Goal: Task Accomplishment & Management: Use online tool/utility

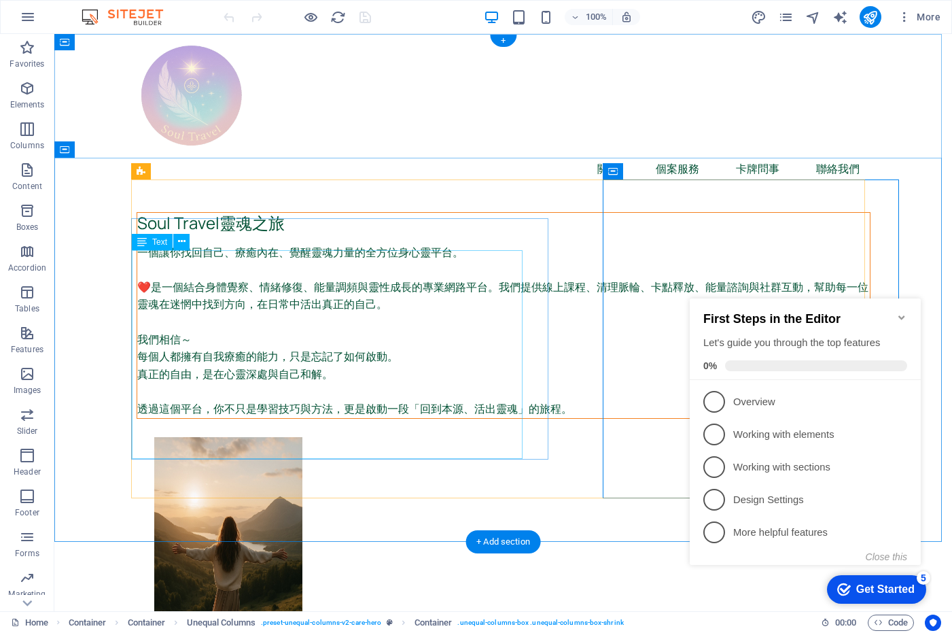
click at [453, 257] on div "一個讓你找回自己、療癒內在、覺醒靈魂力量的全方位身心靈平台。 ❤️是一個結合身體覺察、情緒修復、能量調頻與靈性成長的專業網路平台。我們提供線上課程、清理脈輪、…" at bounding box center [503, 331] width 733 height 174
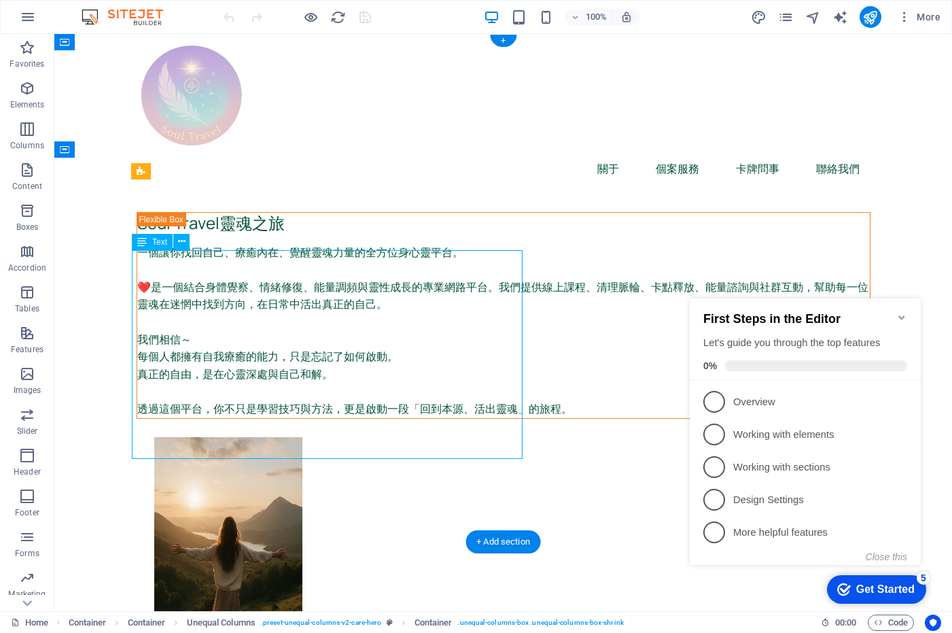
drag, startPoint x: 454, startPoint y: 257, endPoint x: 224, endPoint y: 268, distance: 230.6
click at [455, 257] on div "一個讓你找回自己、療癒內在、覺醒靈魂力量的全方位身心靈平台。 ❤️是一個結合身體覺察、情緒修復、能量調頻與靈性成長的專業網路平台。我們提供線上課程、清理脈輪、…" at bounding box center [503, 331] width 733 height 174
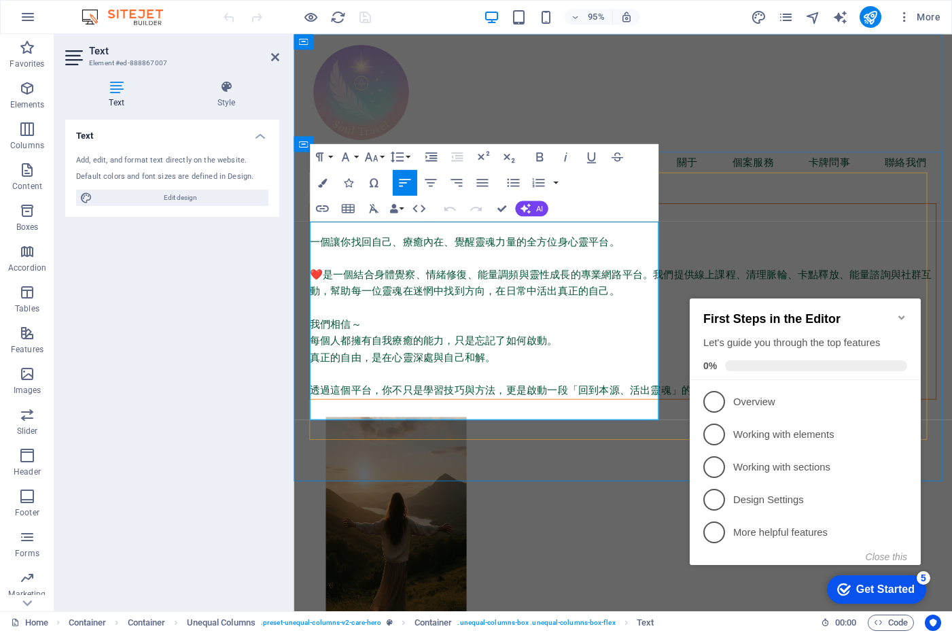
click at [637, 244] on p "一個讓你找回自己、療癒內在、覺醒靈魂力量的全方位身心靈平台。" at bounding box center [640, 253] width 659 height 18
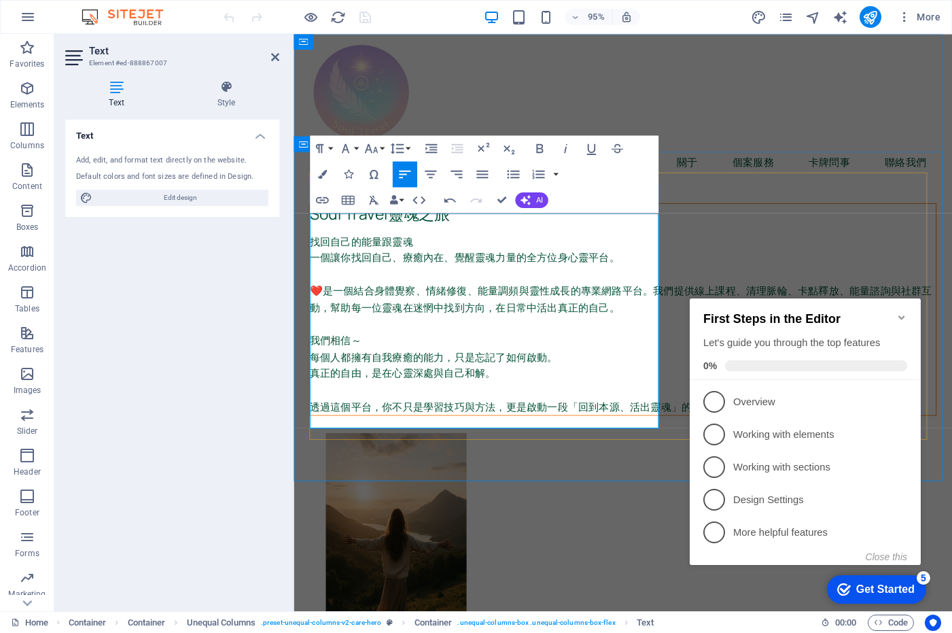
scroll to position [0, 10]
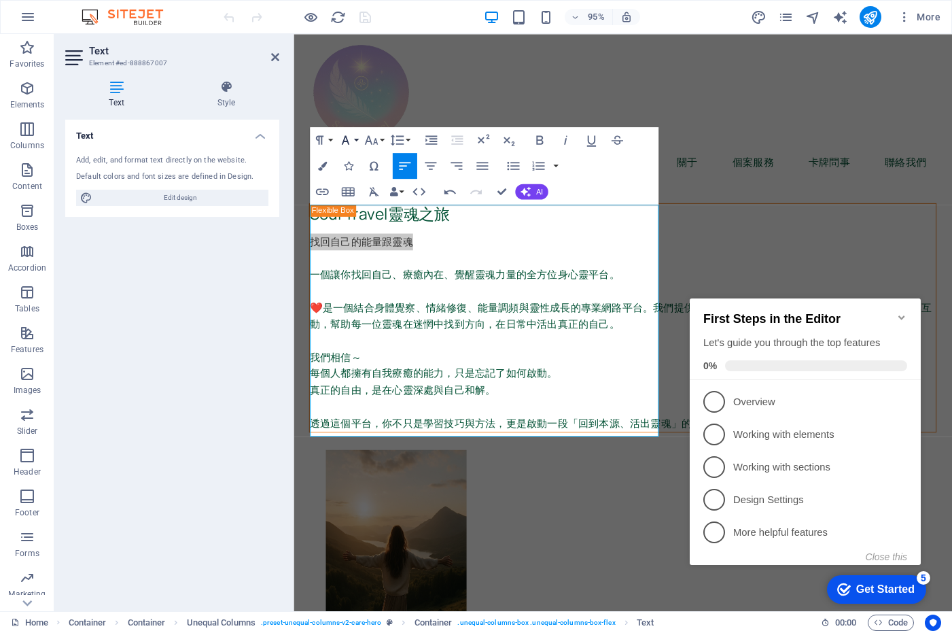
click at [359, 139] on button "Font Family" at bounding box center [348, 140] width 24 height 26
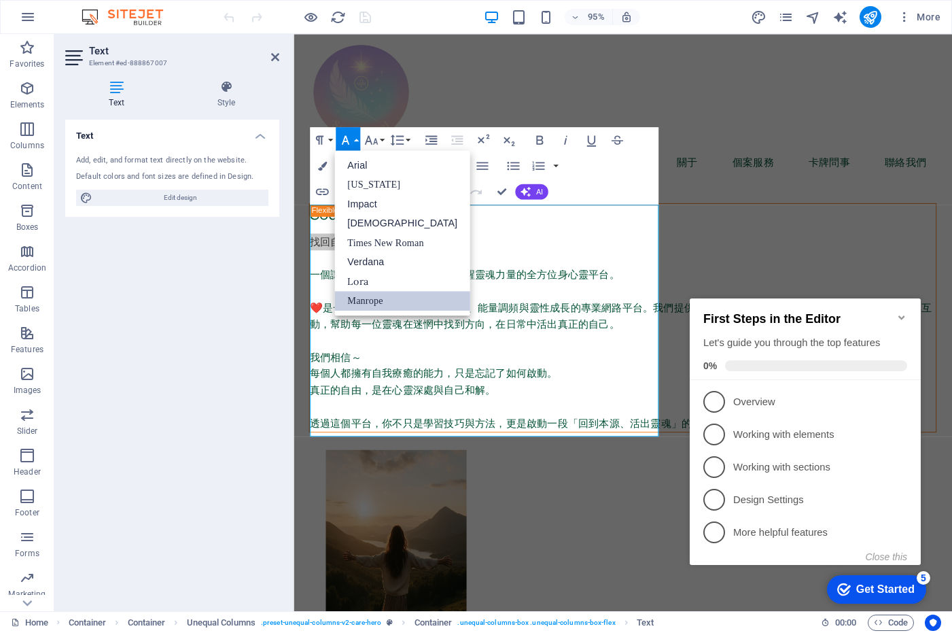
scroll to position [0, 0]
click at [359, 139] on button "Font Family" at bounding box center [348, 140] width 24 height 26
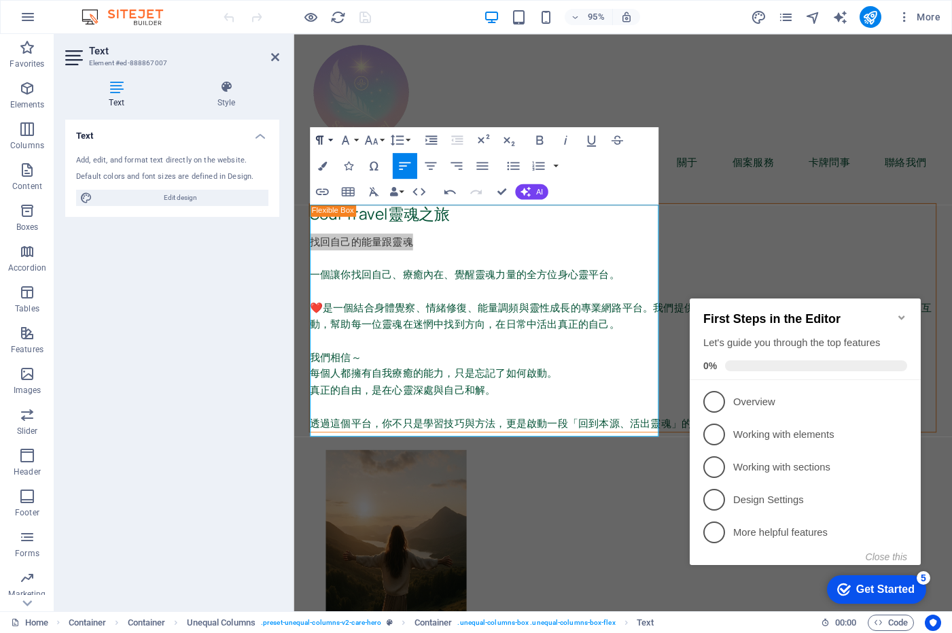
click at [329, 139] on button "Paragraph Format" at bounding box center [322, 140] width 24 height 26
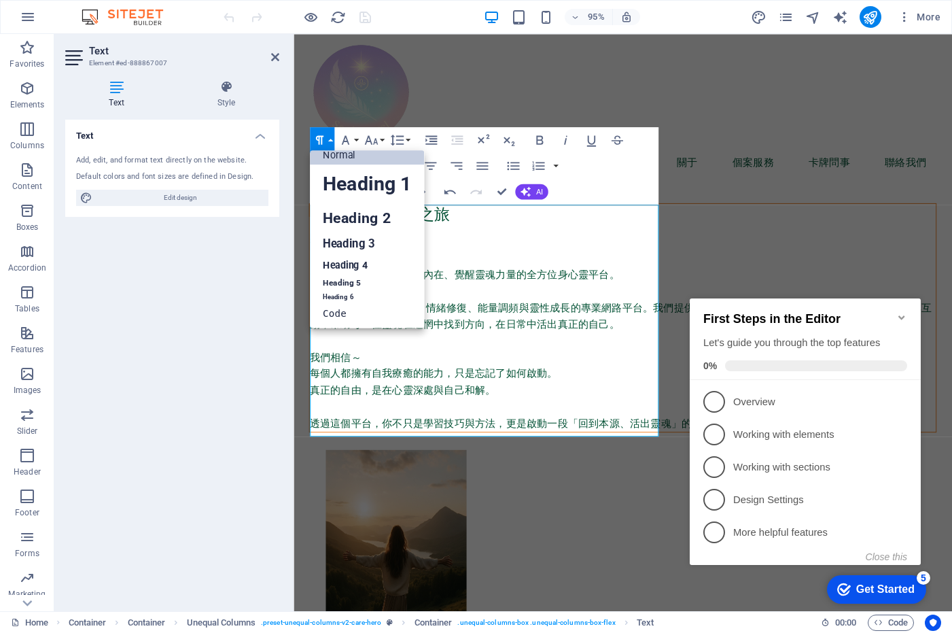
scroll to position [11, 0]
click at [338, 219] on link "Heading 2" at bounding box center [367, 217] width 114 height 29
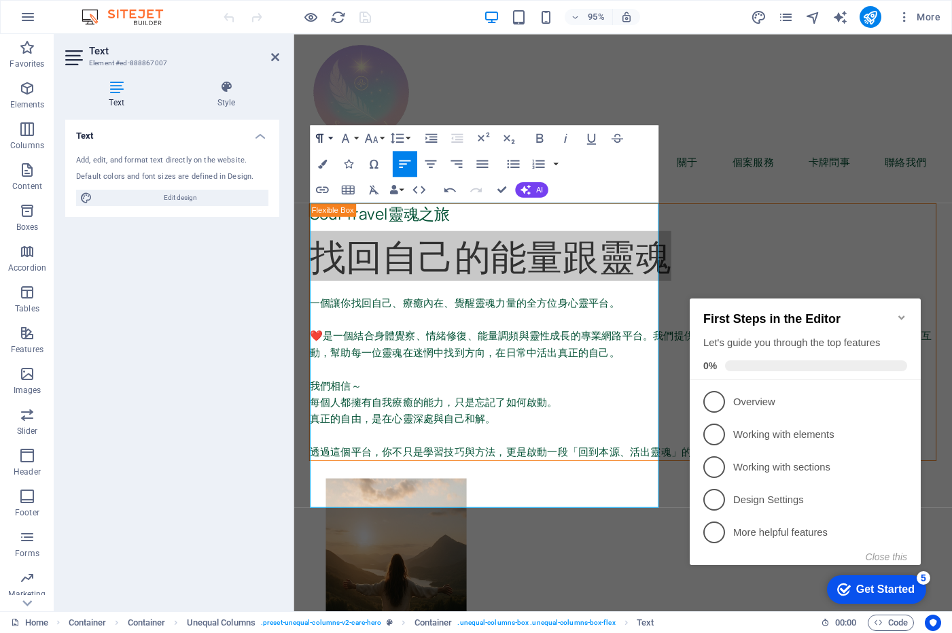
click at [330, 138] on button "Paragraph Format" at bounding box center [322, 138] width 24 height 26
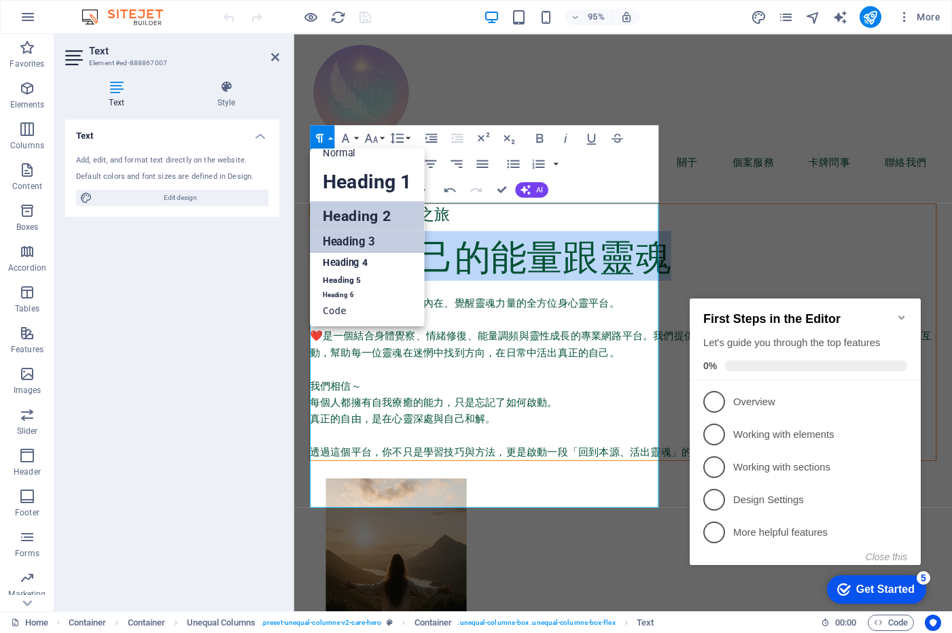
click at [350, 236] on link "Heading 3" at bounding box center [367, 241] width 114 height 22
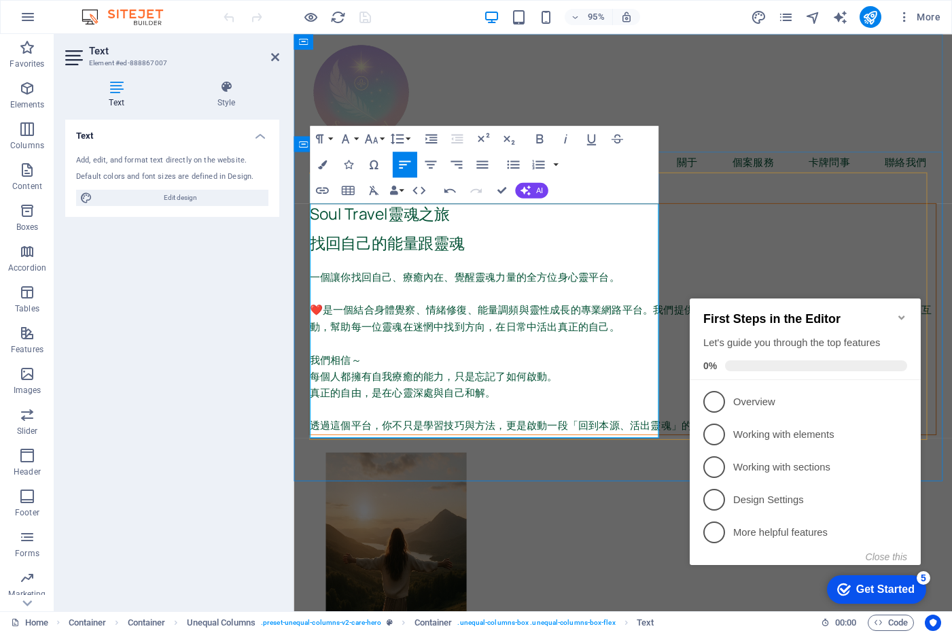
click at [522, 264] on p at bounding box center [640, 273] width 659 height 18
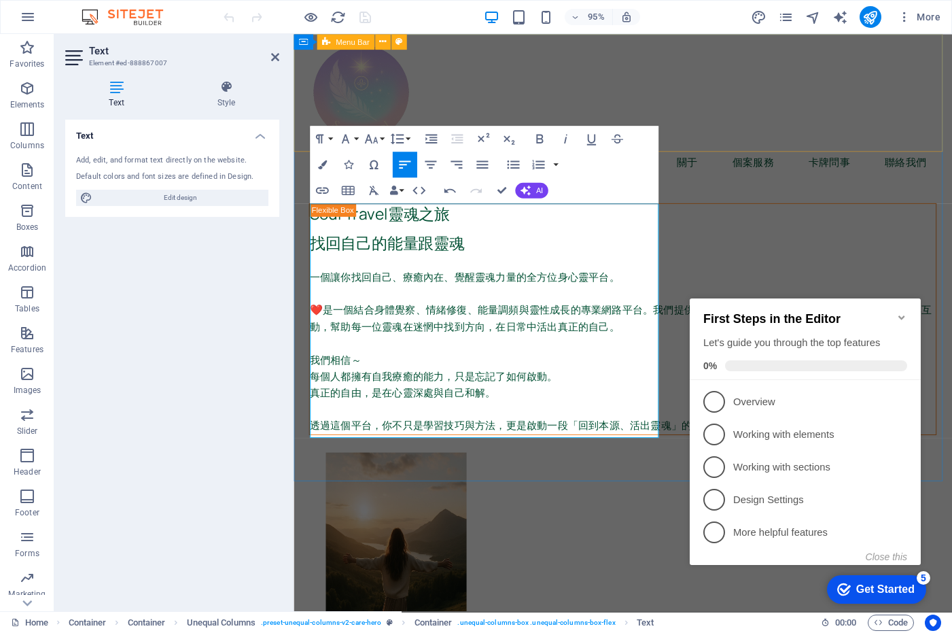
click at [787, 131] on div "關于 個案服務 卡牌問事 聯絡我們" at bounding box center [640, 112] width 693 height 156
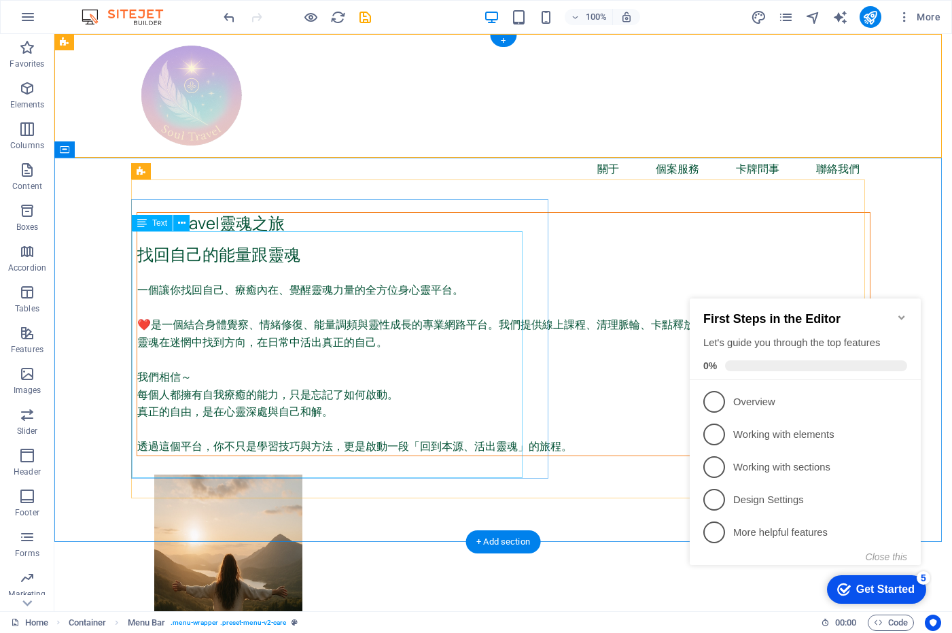
click at [137, 244] on div "找回自己的能量跟靈魂 一個讓你找回自己、療癒內在、覺醒靈魂力量的全方位身心靈平台。 ❤️是一個結合身體覺察、情緒修復、能量調頻與靈性成長的專業網路平台。我們提…" at bounding box center [503, 349] width 733 height 211
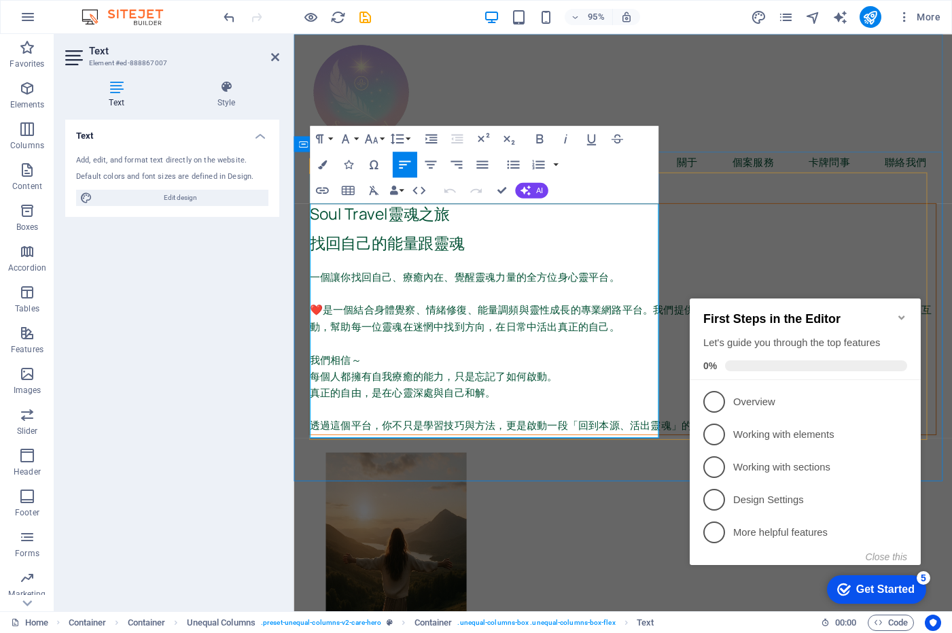
click at [313, 244] on h3 "找回自己的能量跟靈魂" at bounding box center [640, 254] width 659 height 20
click at [331, 139] on button "Paragraph Format" at bounding box center [322, 139] width 24 height 26
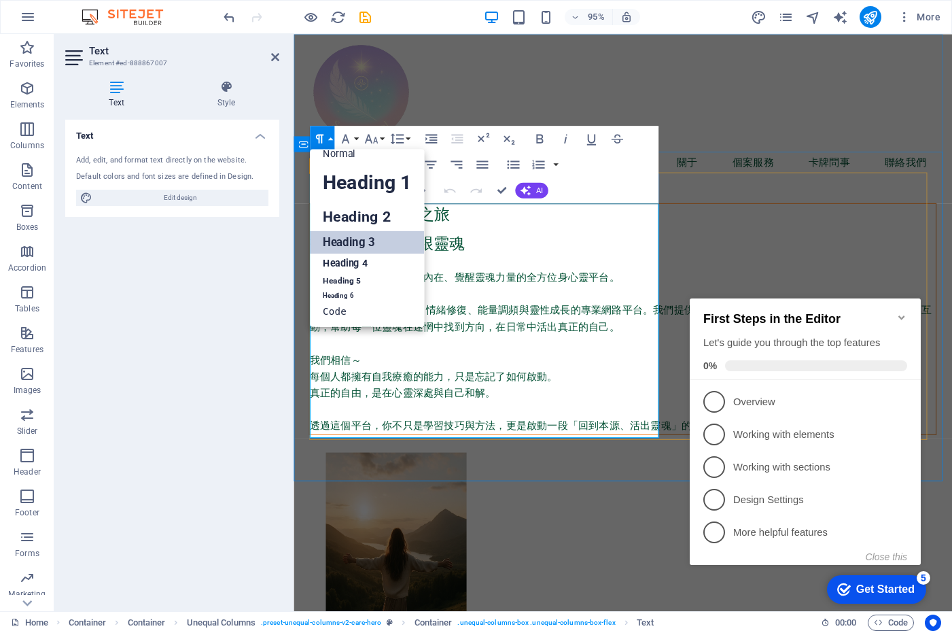
click at [482, 244] on h3 "找回自己的能量跟靈魂" at bounding box center [640, 254] width 659 height 20
click at [363, 260] on link "Heading 4" at bounding box center [367, 263] width 114 height 20
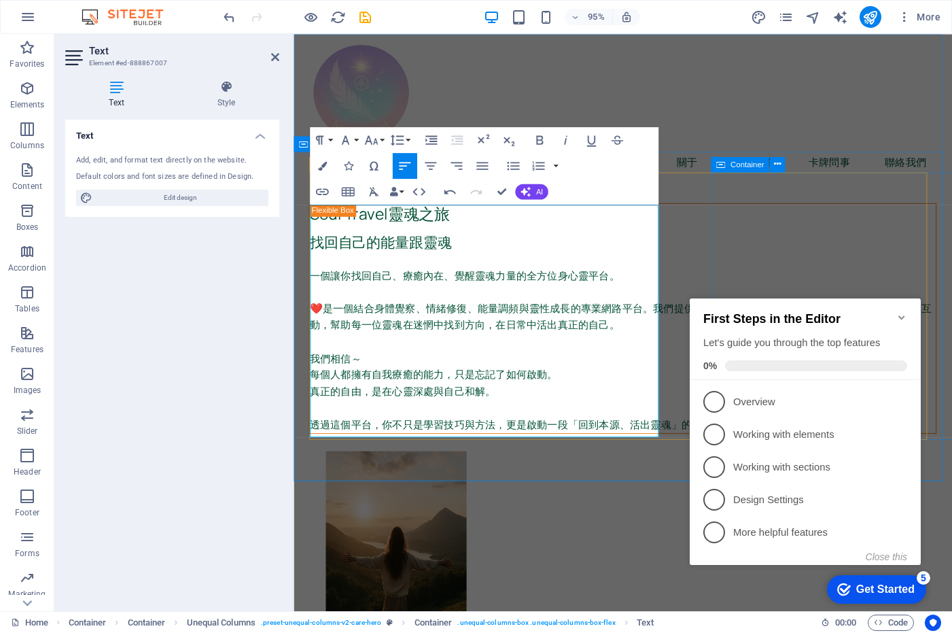
click at [724, 169] on icon at bounding box center [720, 164] width 9 height 16
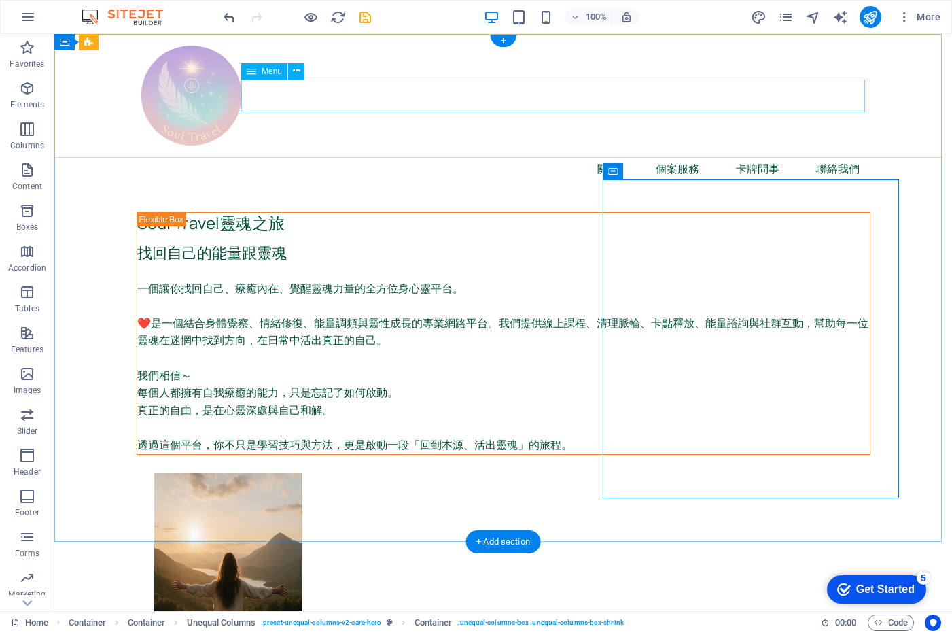
click at [376, 152] on nav "關于 個案服務 卡牌問事 聯絡我們" at bounding box center [504, 168] width 734 height 33
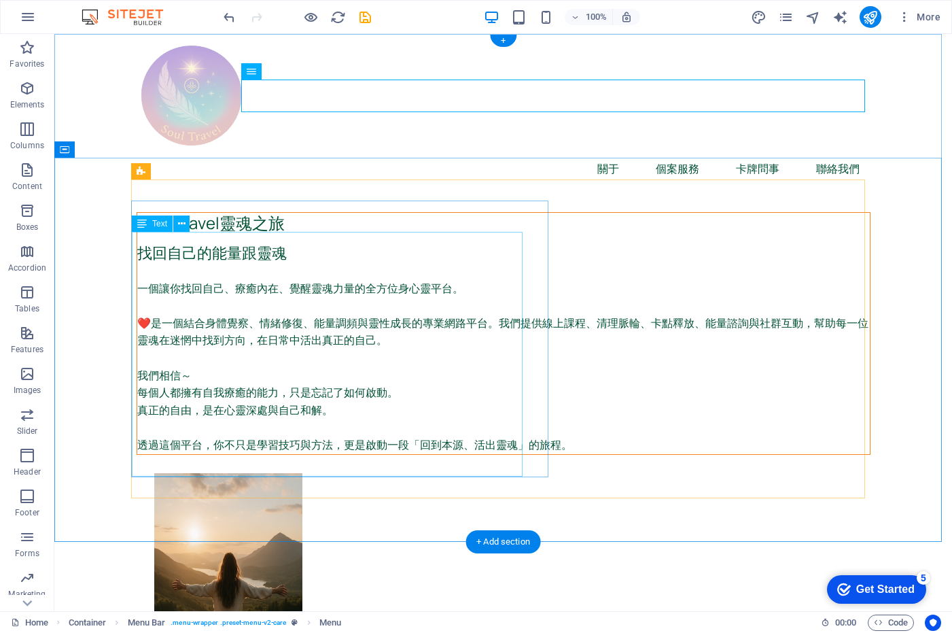
click at [247, 244] on div "找回自己的能量跟靈魂 一個讓你找回自己、療癒內在、覺醒靈魂力量的全方位身心靈平台。 ❤️是一個結合身體覺察、情緒修復、能量調頻與靈性成長的專業網路平台。我們提…" at bounding box center [503, 349] width 733 height 210
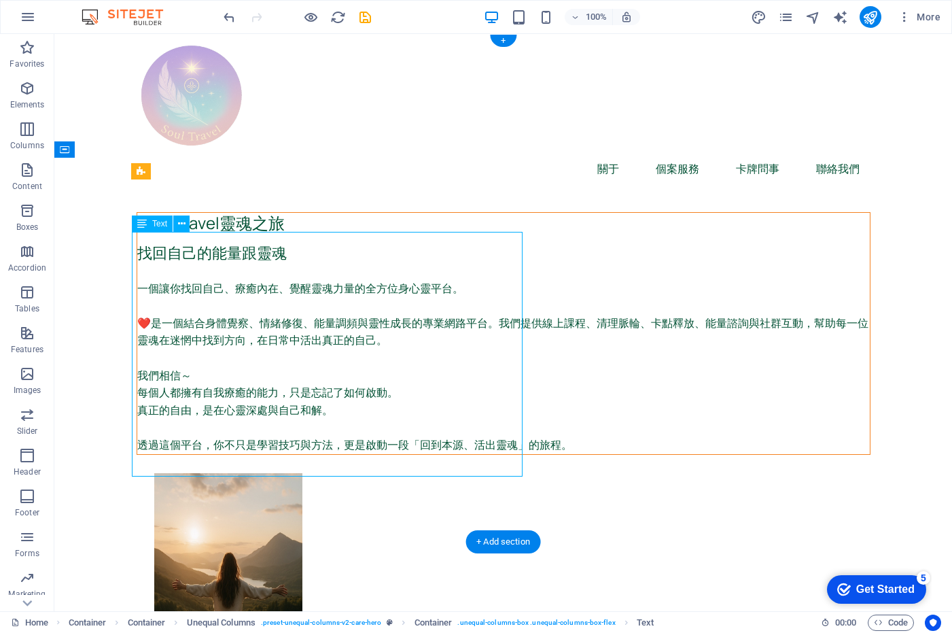
click at [247, 244] on div "找回自己的能量跟靈魂 一個讓你找回自己、療癒內在、覺醒靈魂力量的全方位身心靈平台。 ❤️是一個結合身體覺察、情緒修復、能量調頻與靈性成長的專業網路平台。我們提…" at bounding box center [503, 349] width 733 height 210
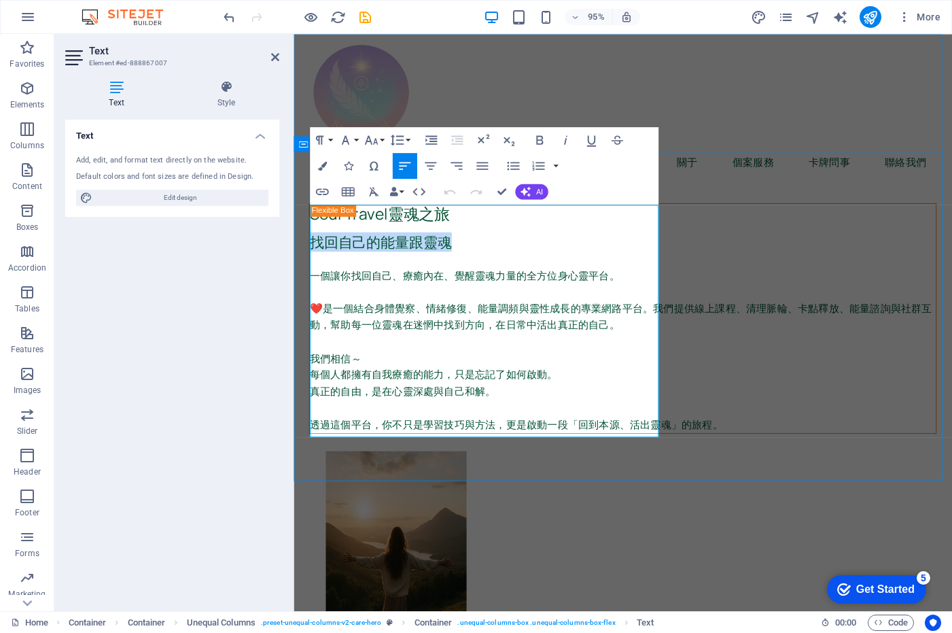
drag, startPoint x: 480, startPoint y: 220, endPoint x: 300, endPoint y: 219, distance: 180.8
click at [330, 138] on button "Paragraph Format" at bounding box center [322, 139] width 24 height 26
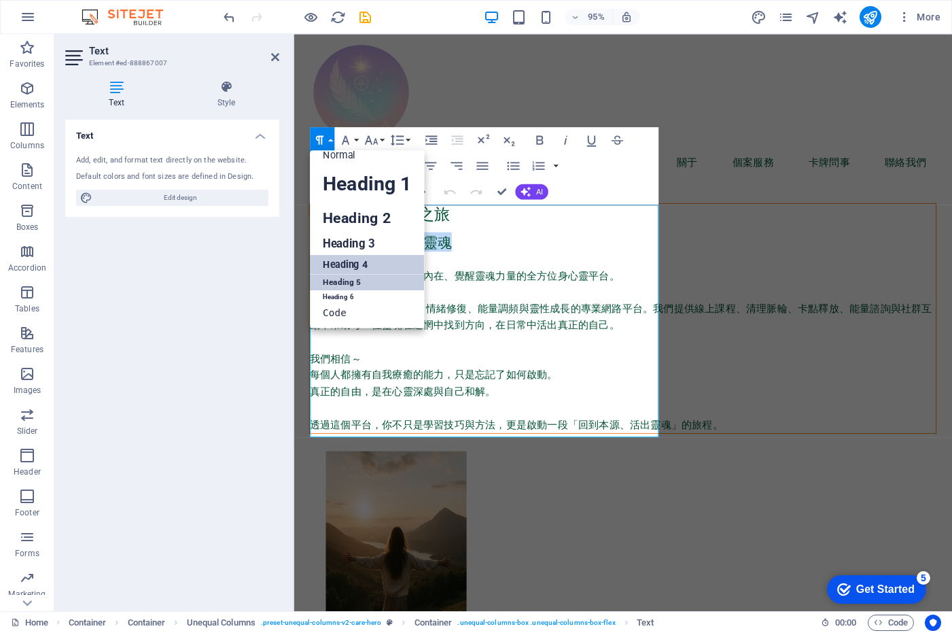
click at [362, 276] on link "Heading 5" at bounding box center [367, 282] width 114 height 16
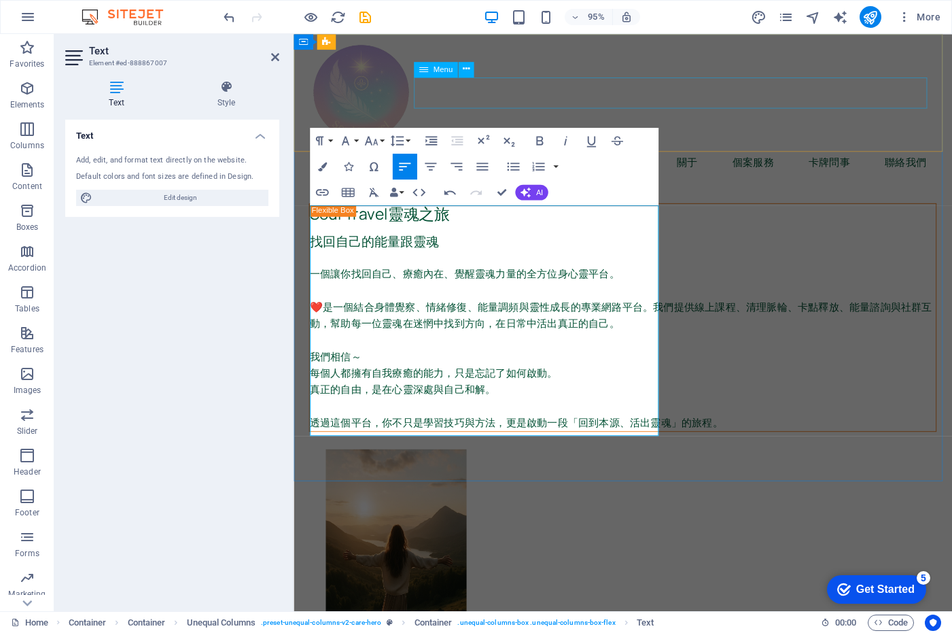
click at [634, 152] on nav "關于 個案服務 卡牌問事 聯絡我們" at bounding box center [640, 168] width 660 height 33
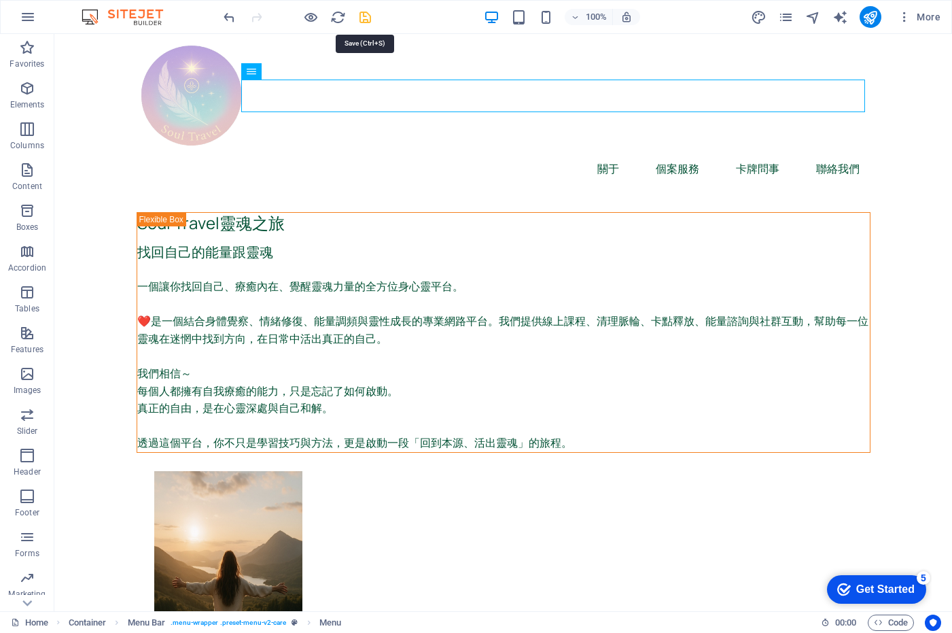
click at [368, 15] on icon "save" at bounding box center [365, 18] width 16 height 16
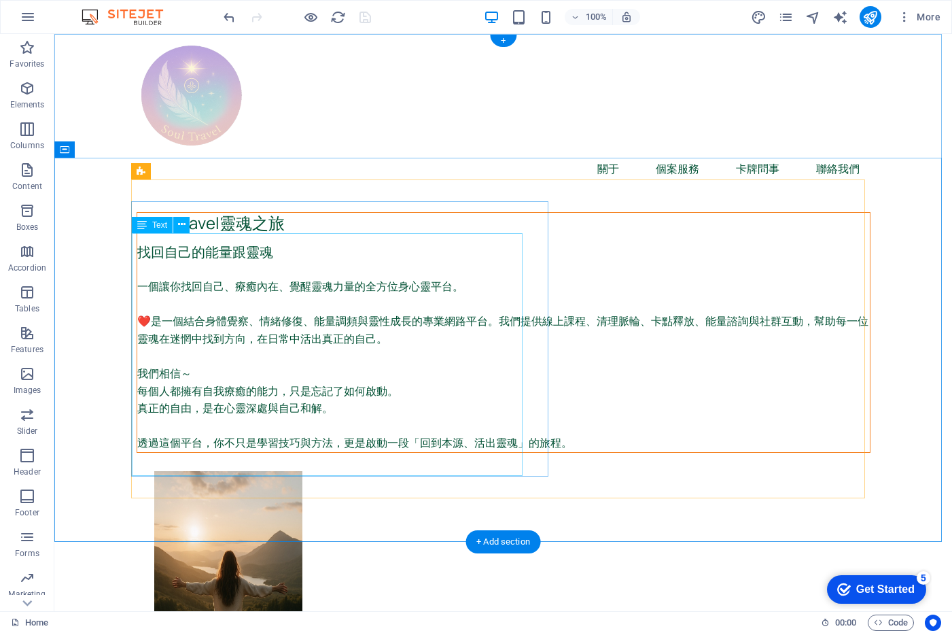
click at [271, 244] on div "找回自己的能量跟靈魂 一個讓你找回自己、療癒內在、覺醒靈魂力量的全方位身心靈平台。 ❤️是一個結合身體覺察、情緒修復、能量調頻與靈性成長的專業網路平台。我們提…" at bounding box center [503, 348] width 733 height 208
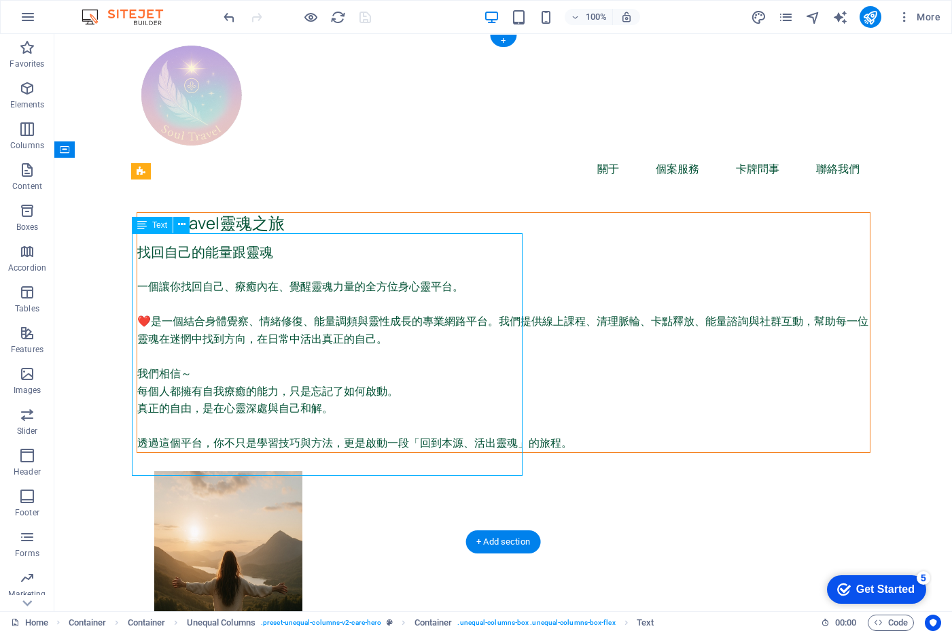
click at [271, 244] on div "找回自己的能量跟靈魂 一個讓你找回自己、療癒內在、覺醒靈魂力量的全方位身心靈平台。 ❤️是一個結合身體覺察、情緒修復、能量調頻與靈性成長的專業網路平台。我們提…" at bounding box center [503, 348] width 733 height 208
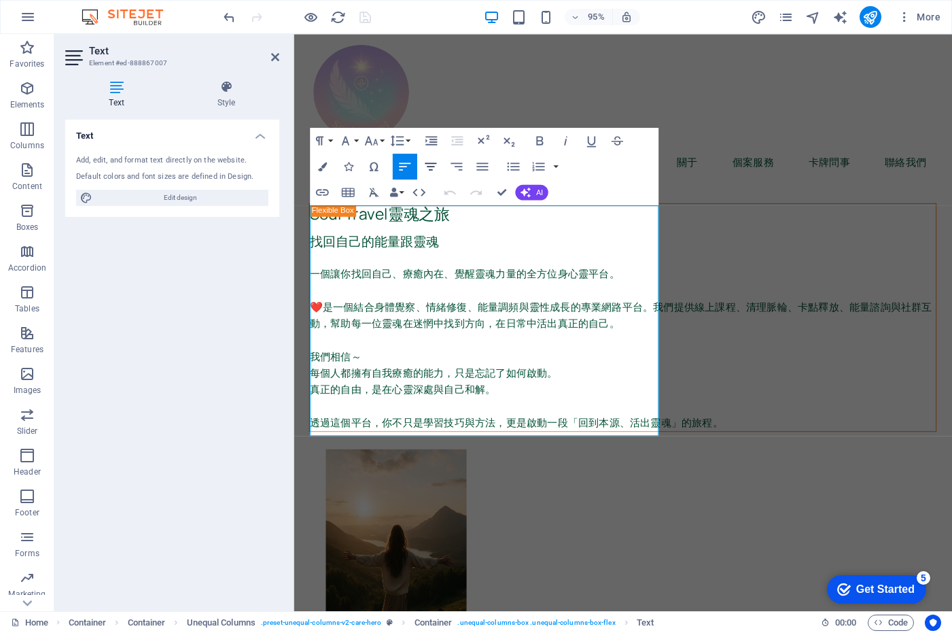
click at [429, 162] on icon "button" at bounding box center [431, 166] width 16 height 16
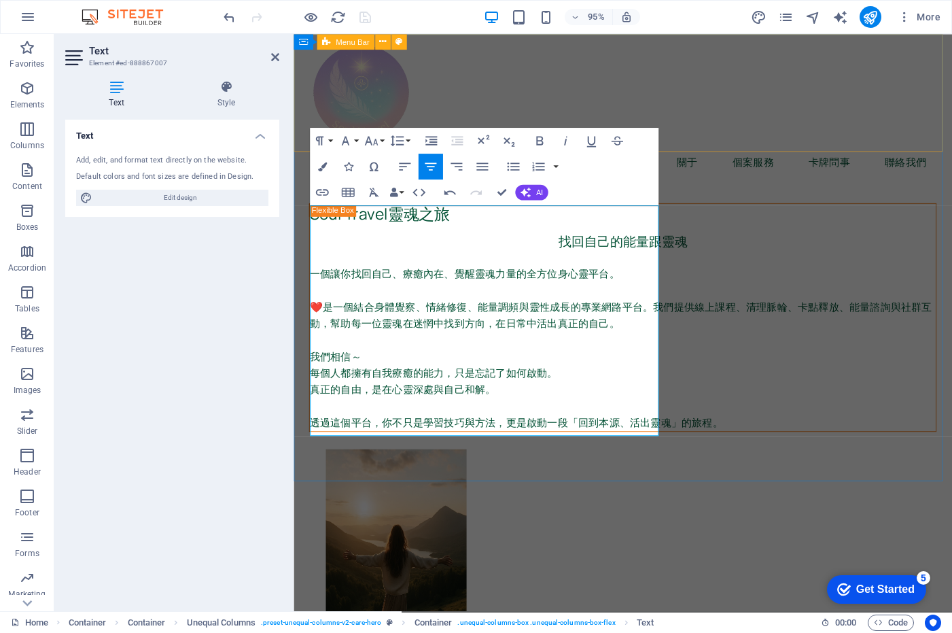
click at [597, 67] on div "關于 個案服務 卡牌問事 聯絡我們" at bounding box center [640, 112] width 693 height 156
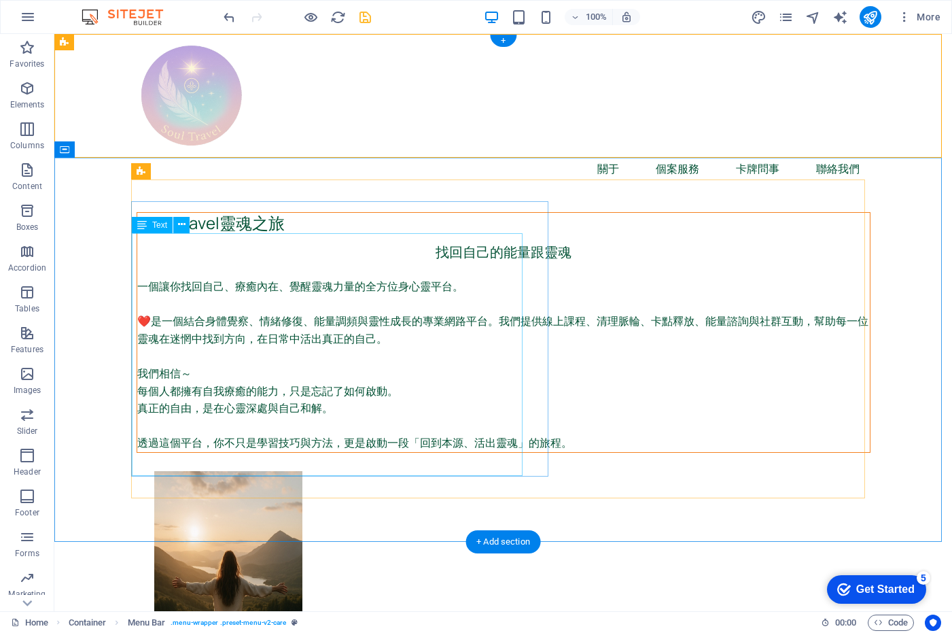
click at [391, 244] on div "找回自己的能量跟靈魂 一個讓你找回自己、療癒內在、覺醒靈魂力量的全方位身心靈平台。 ❤️是一個結合身體覺察、情緒修復、能量調頻與靈性成長的專業網路平台。我們提…" at bounding box center [503, 348] width 733 height 208
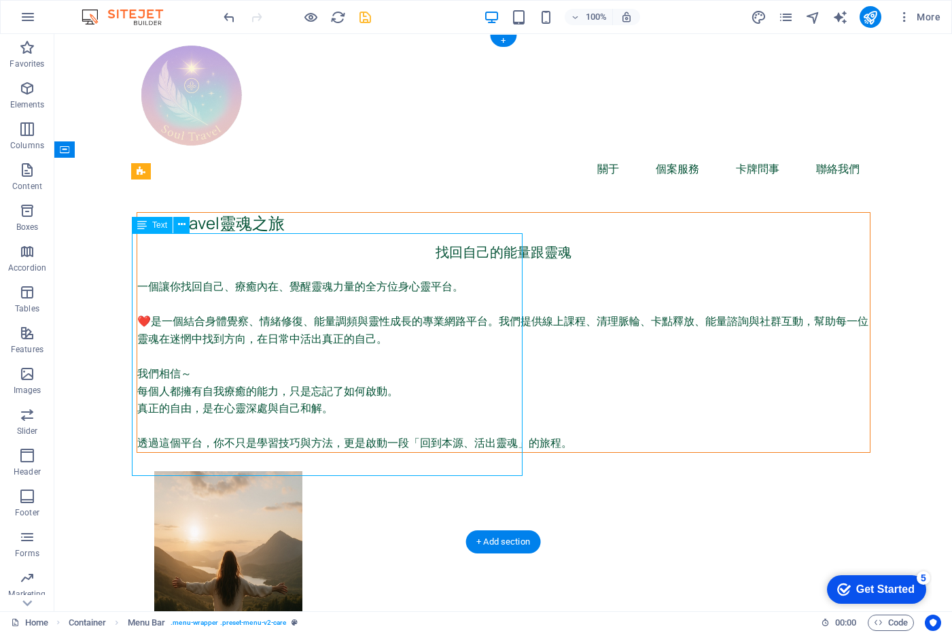
click at [391, 244] on div "找回自己的能量跟靈魂 一個讓你找回自己、療癒內在、覺醒靈魂力量的全方位身心靈平台。 ❤️是一個結合身體覺察、情緒修復、能量調頻與靈性成長的專業網路平台。我們提…" at bounding box center [503, 348] width 733 height 208
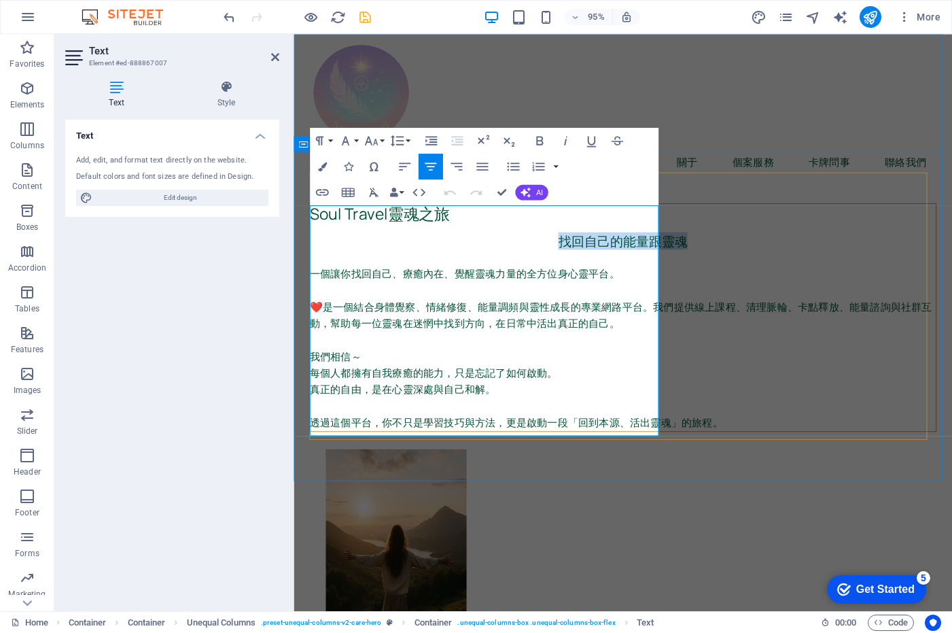
drag, startPoint x: 523, startPoint y: 219, endPoint x: 403, endPoint y: 215, distance: 119.6
click at [403, 244] on h5 "找回自己的能量跟靈魂" at bounding box center [640, 252] width 659 height 17
click at [321, 244] on h5 at bounding box center [640, 252] width 659 height 17
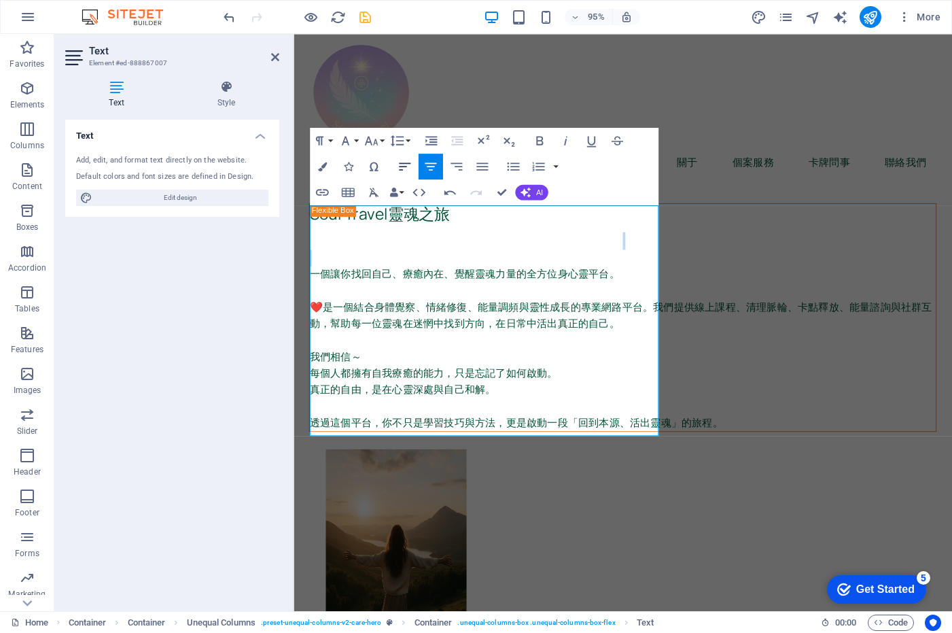
click at [401, 164] on icon "button" at bounding box center [405, 165] width 12 height 7
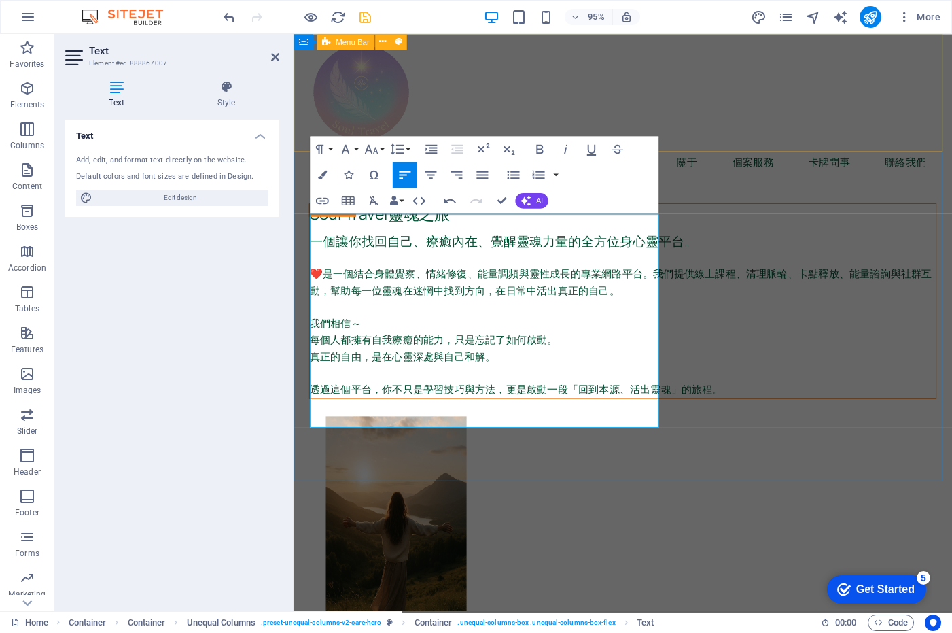
click at [704, 50] on div "關于 個案服務 卡牌問事 聯絡我們" at bounding box center [640, 112] width 693 height 156
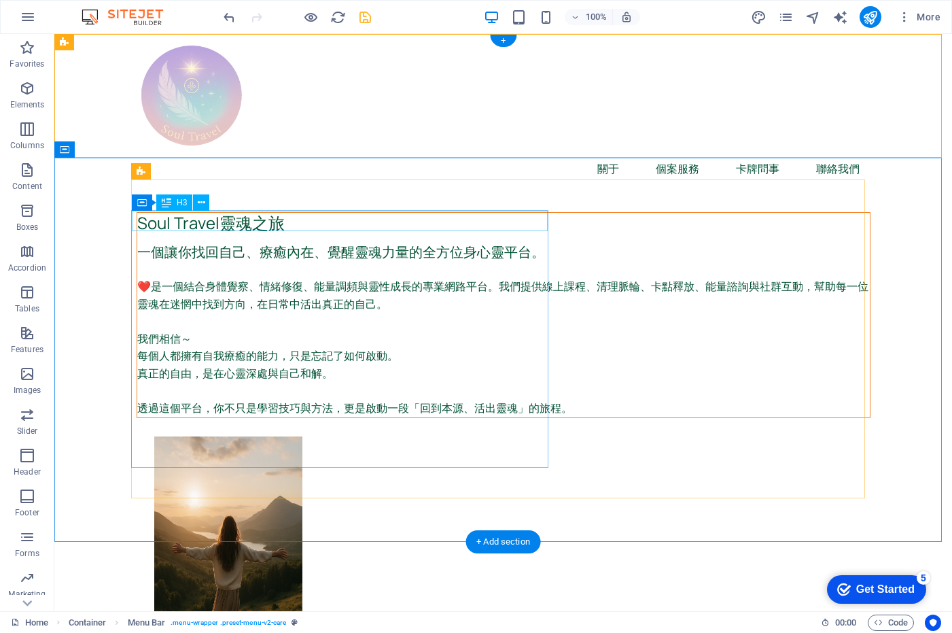
click at [283, 219] on div "Soul Travel靈魂之旅" at bounding box center [503, 223] width 733 height 20
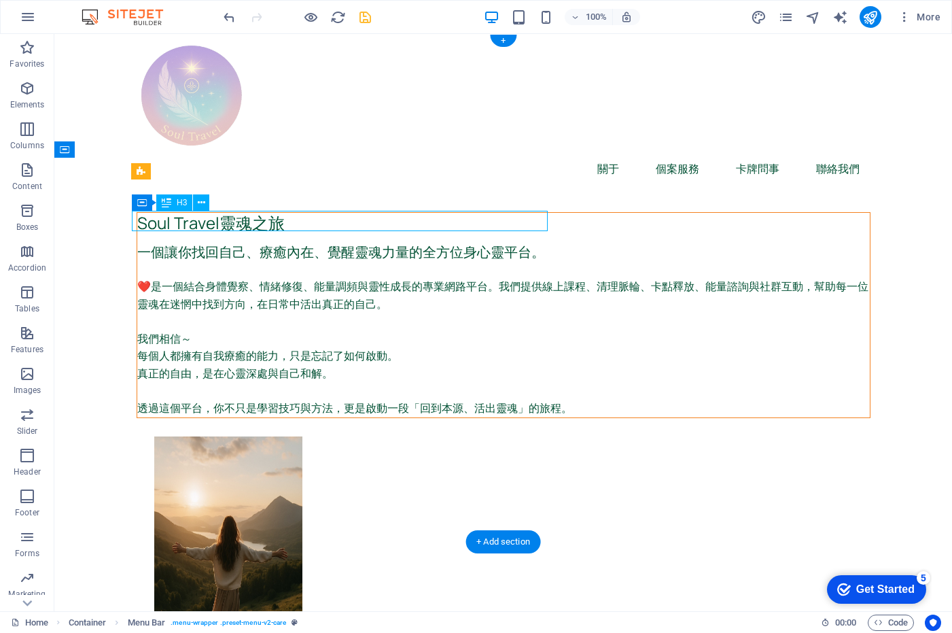
click at [283, 219] on div "Soul Travel靈魂之旅" at bounding box center [503, 223] width 733 height 20
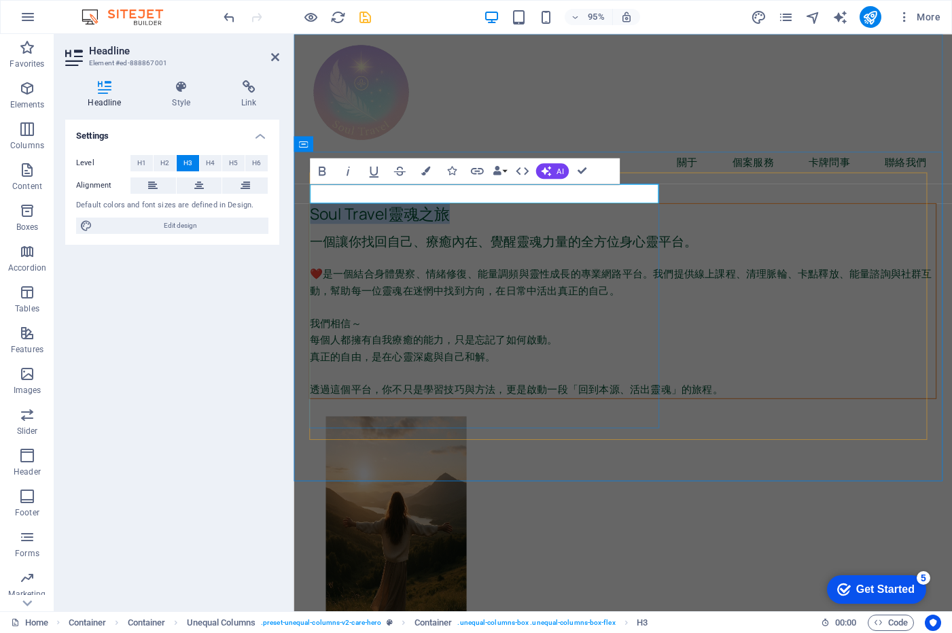
click at [474, 213] on h3 "Soul Travel靈魂之旅" at bounding box center [640, 223] width 659 height 20
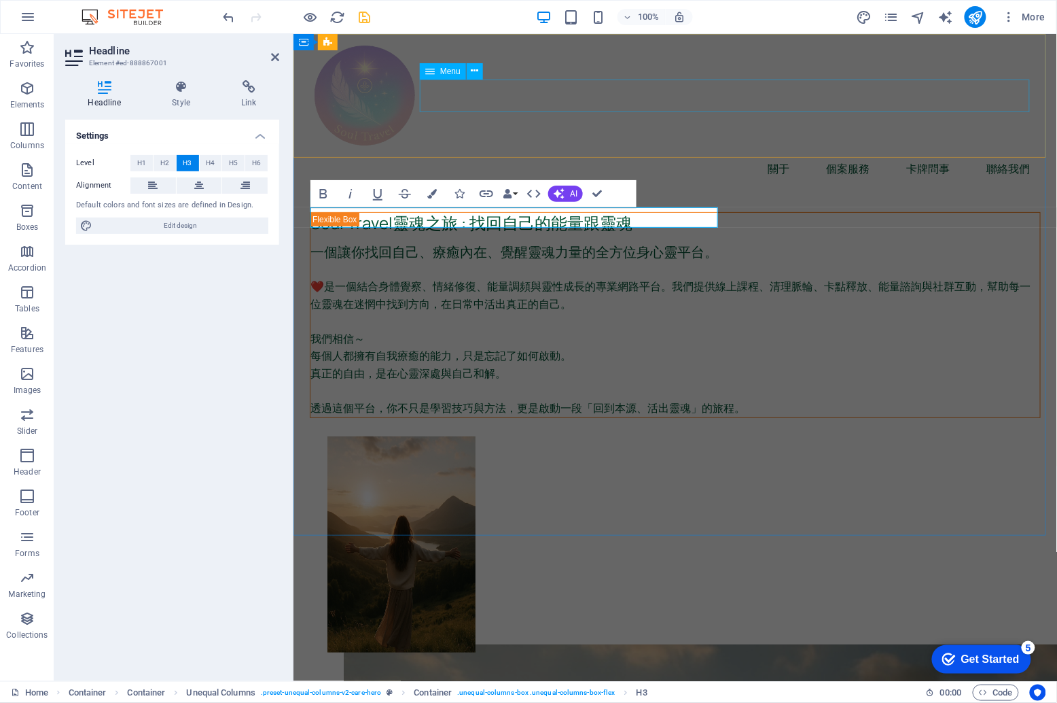
click at [650, 152] on nav "關于 個案服務 卡牌問事 聯絡我們" at bounding box center [674, 168] width 731 height 33
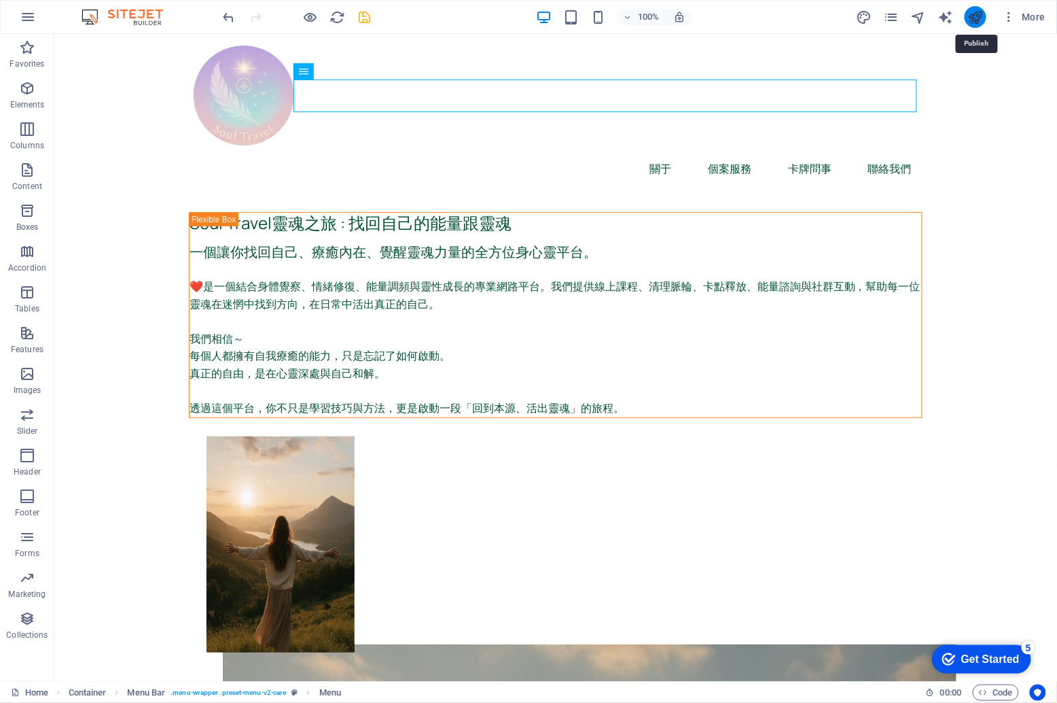
click at [927, 14] on icon "publish" at bounding box center [976, 18] width 16 height 16
